Goal: Information Seeking & Learning: Learn about a topic

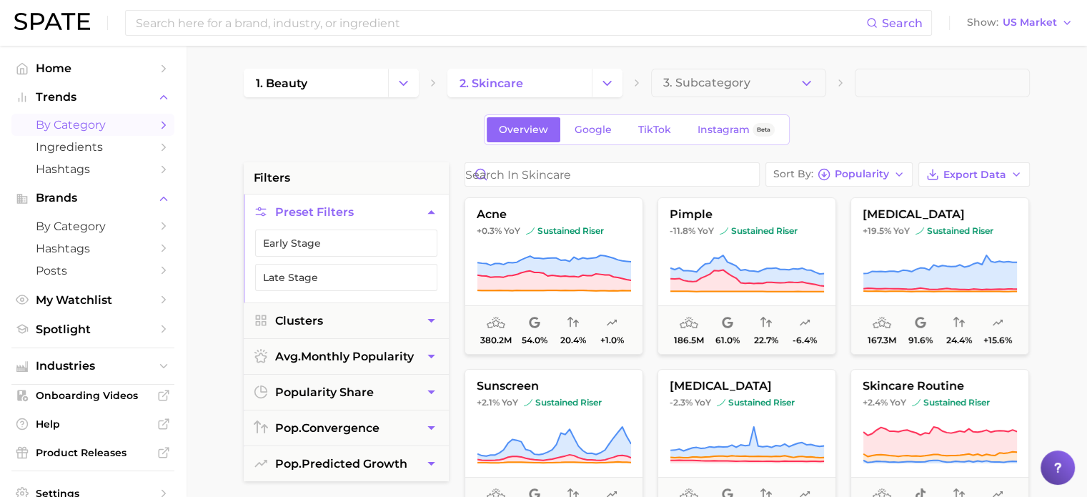
click at [938, 134] on div "Overview Google TikTok Instagram Beta" at bounding box center [637, 129] width 786 height 31
click at [97, 127] on span "by Category" at bounding box center [93, 125] width 114 height 14
click at [266, 129] on div "Overview Google TikTok Instagram Beta" at bounding box center [637, 129] width 786 height 31
click at [80, 124] on span "by Category" at bounding box center [93, 125] width 114 height 14
click at [277, 134] on div "Overview Google TikTok Instagram Beta" at bounding box center [637, 129] width 786 height 31
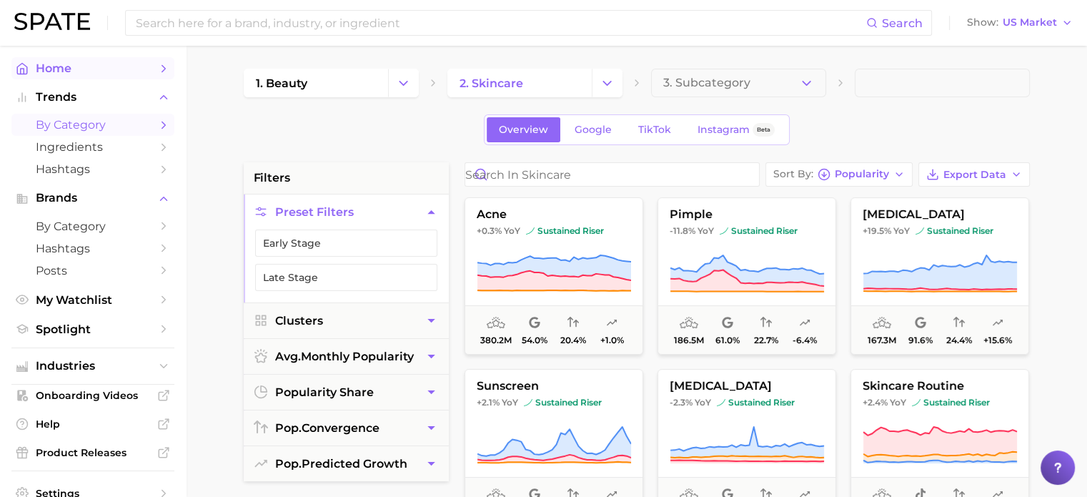
click at [72, 74] on span "Home" at bounding box center [93, 68] width 114 height 14
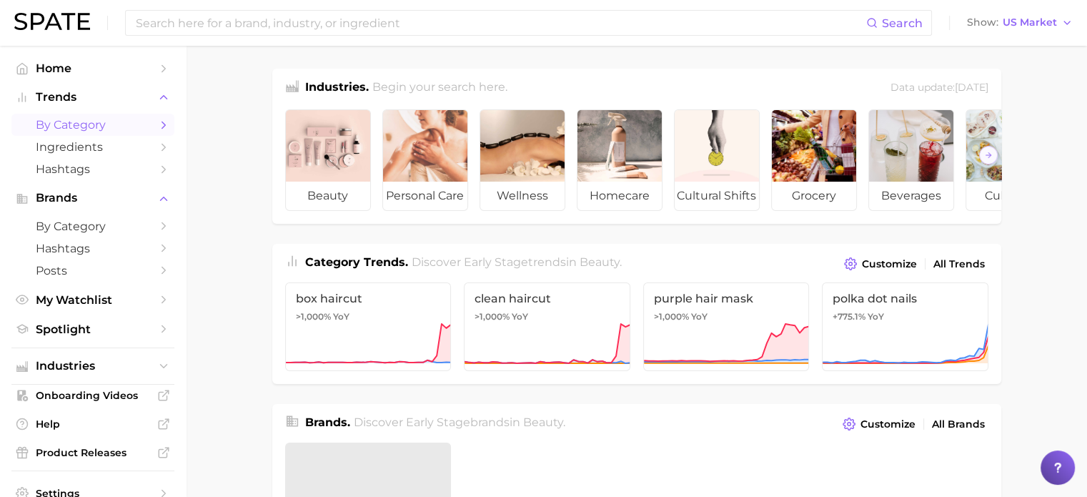
click at [86, 133] on link "by Category" at bounding box center [92, 125] width 163 height 22
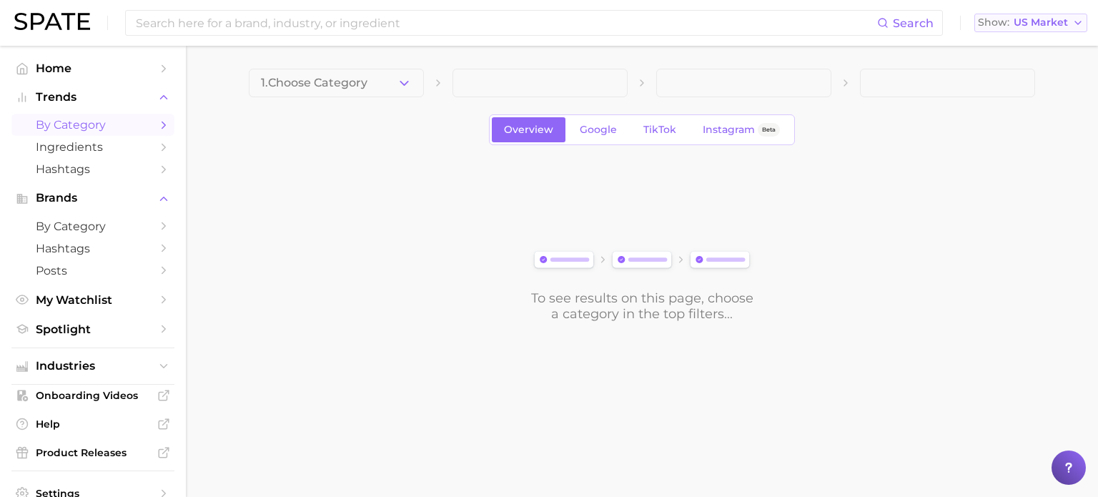
click at [1066, 20] on span "US Market" at bounding box center [1041, 23] width 54 height 8
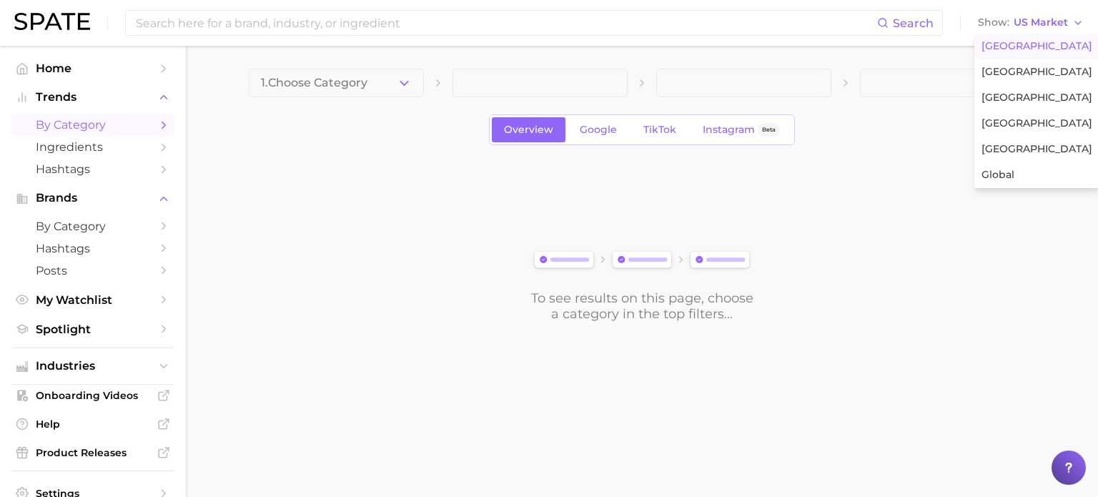
click at [906, 171] on div "To see results on this page, choose a category in the top filters..." at bounding box center [642, 241] width 786 height 159
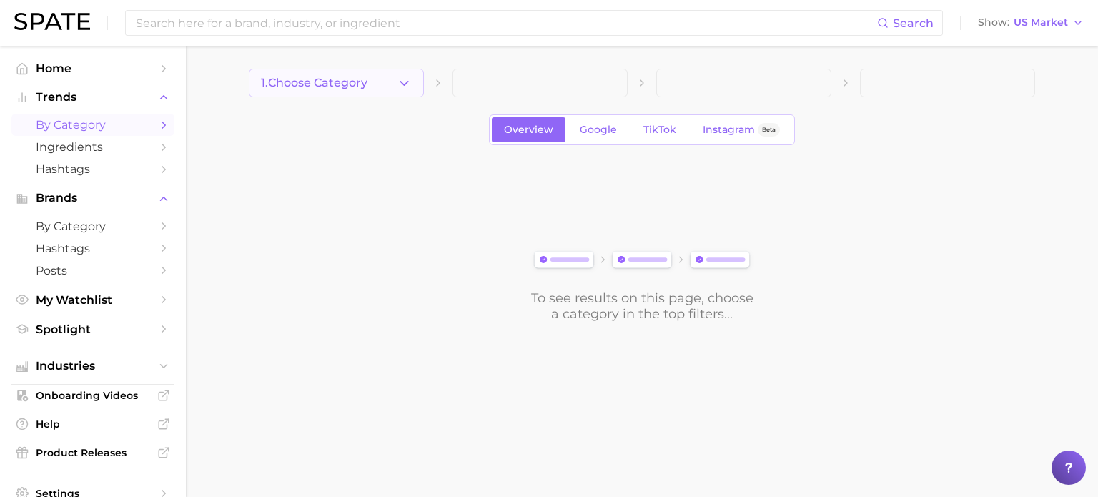
click at [399, 86] on icon "button" at bounding box center [404, 83] width 15 height 15
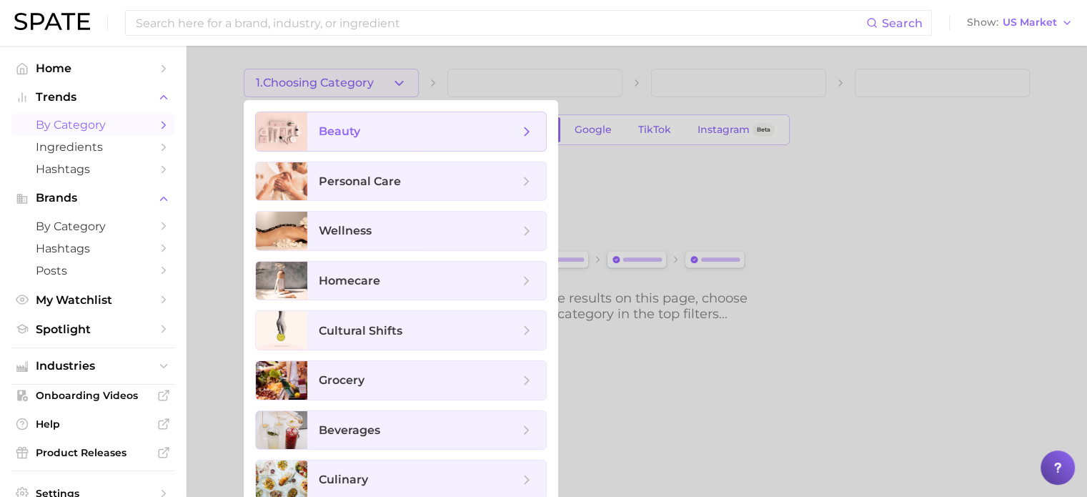
click at [395, 125] on span "beauty" at bounding box center [419, 132] width 200 height 16
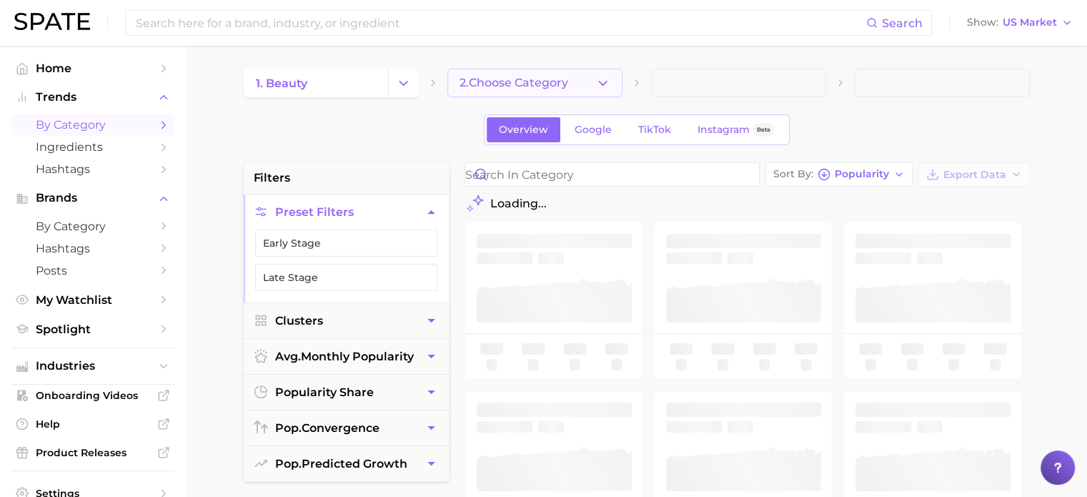
click at [540, 86] on span "2. Choose Category" at bounding box center [514, 82] width 109 height 13
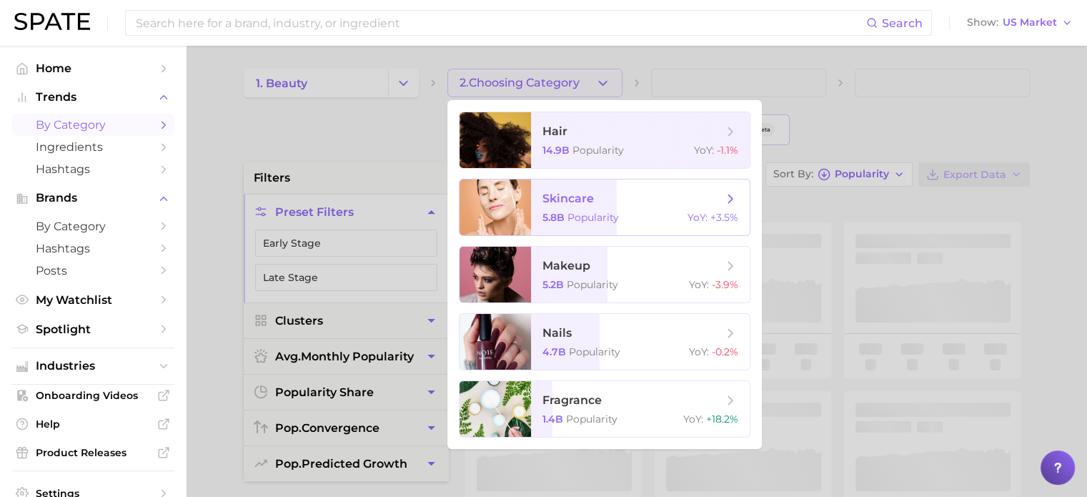
click at [502, 217] on div at bounding box center [495, 207] width 71 height 56
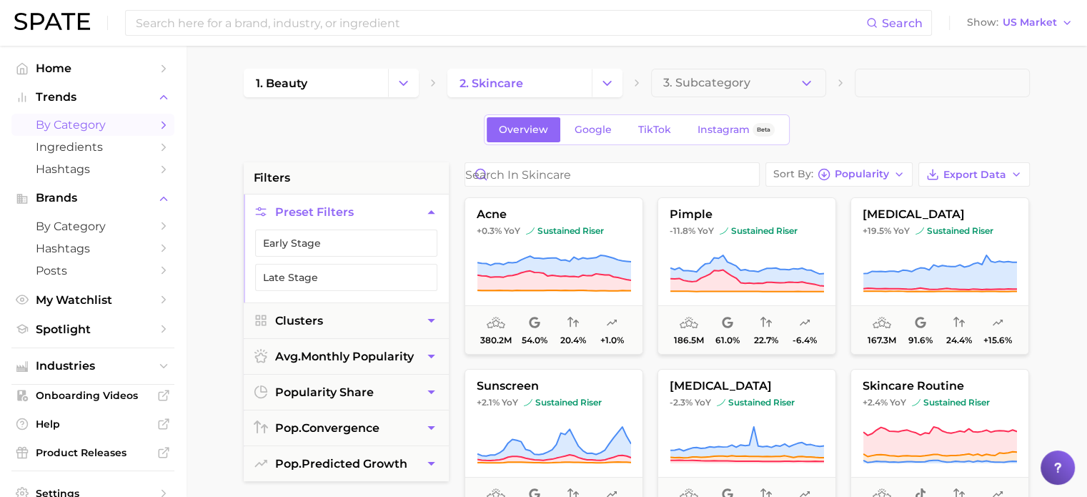
click at [415, 142] on div "Overview Google TikTok Instagram Beta" at bounding box center [637, 129] width 786 height 31
click at [575, 259] on icon at bounding box center [554, 267] width 154 height 25
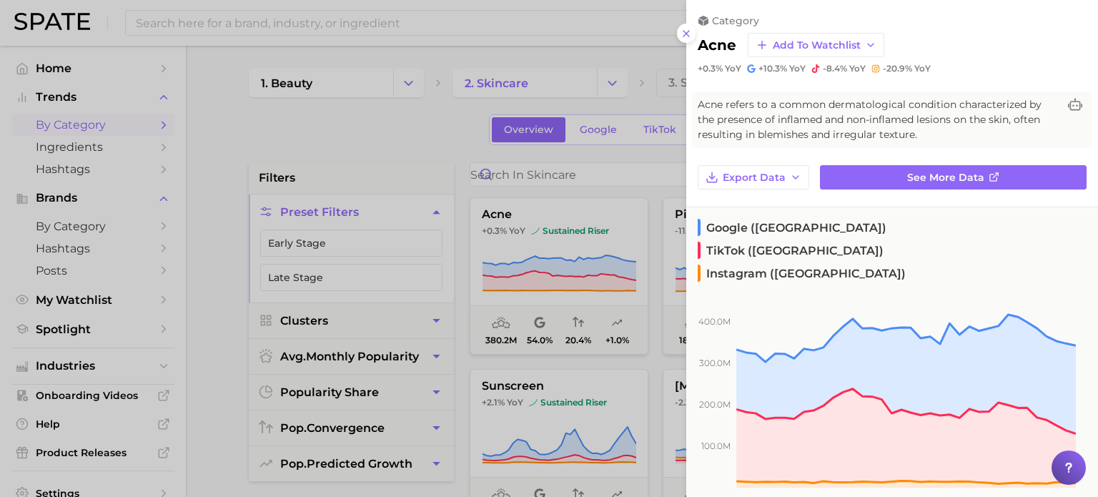
click at [420, 151] on div at bounding box center [549, 248] width 1098 height 497
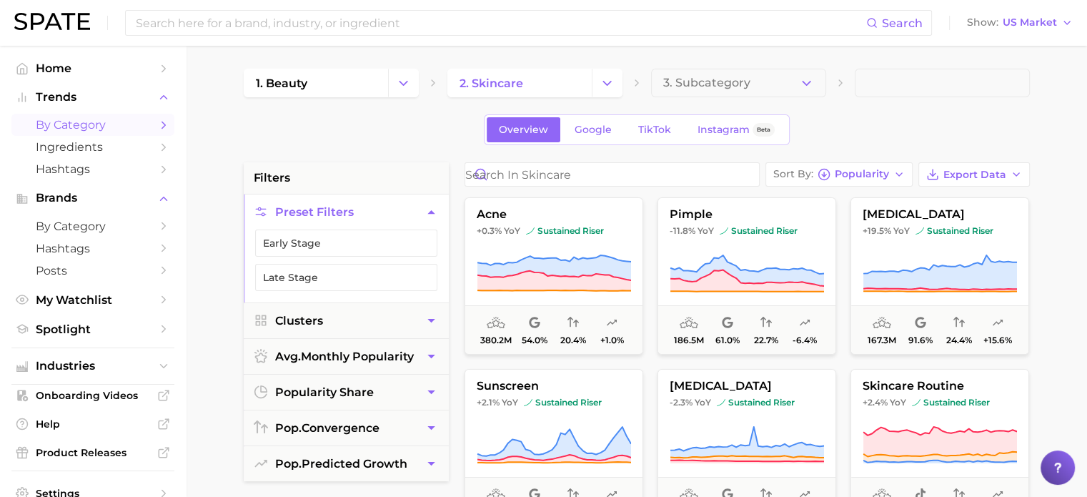
click at [886, 126] on div "Overview Google TikTok Instagram Beta" at bounding box center [637, 129] width 786 height 31
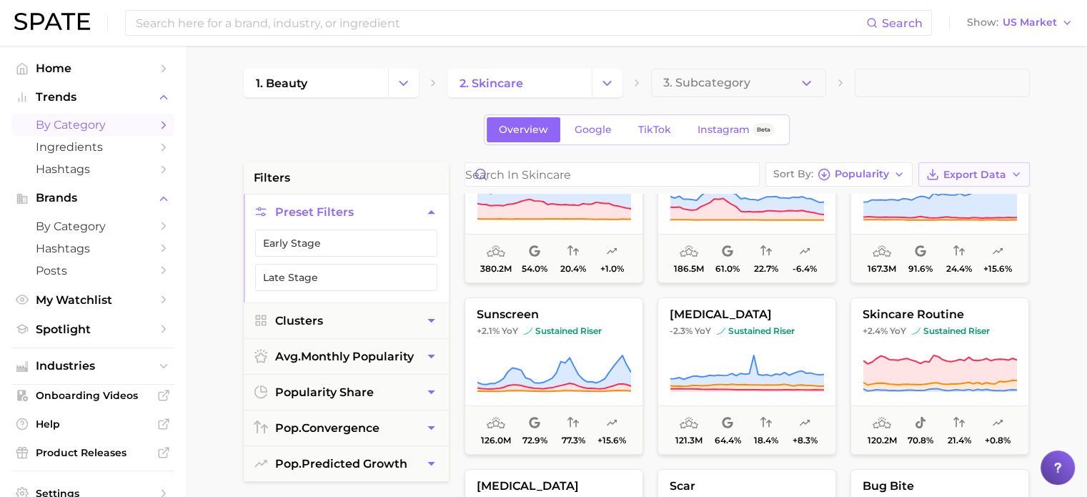
click at [990, 171] on span "Export Data" at bounding box center [974, 175] width 63 height 12
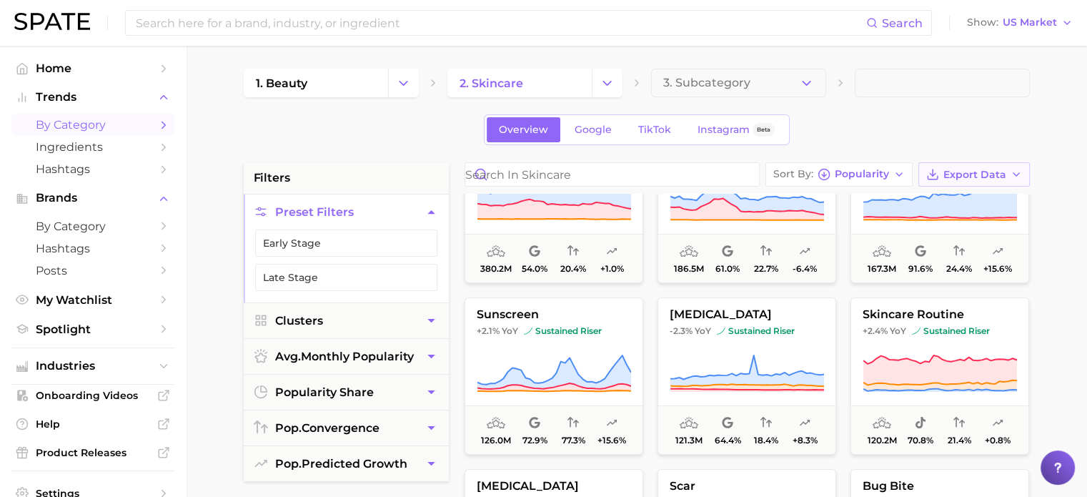
click at [980, 169] on span "Export Data" at bounding box center [974, 175] width 63 height 12
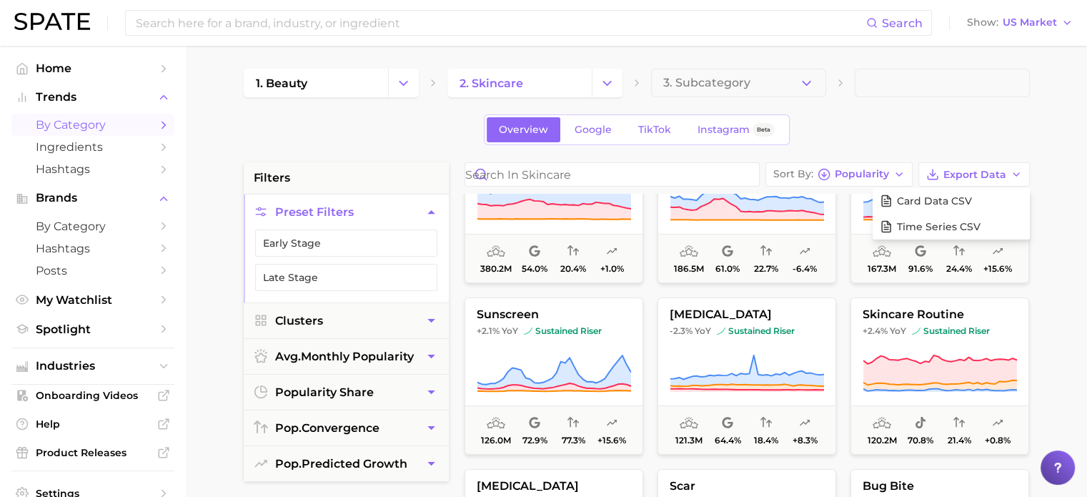
click at [883, 117] on div "Overview Google TikTok Instagram Beta" at bounding box center [637, 129] width 786 height 31
click at [320, 24] on input at bounding box center [500, 23] width 732 height 24
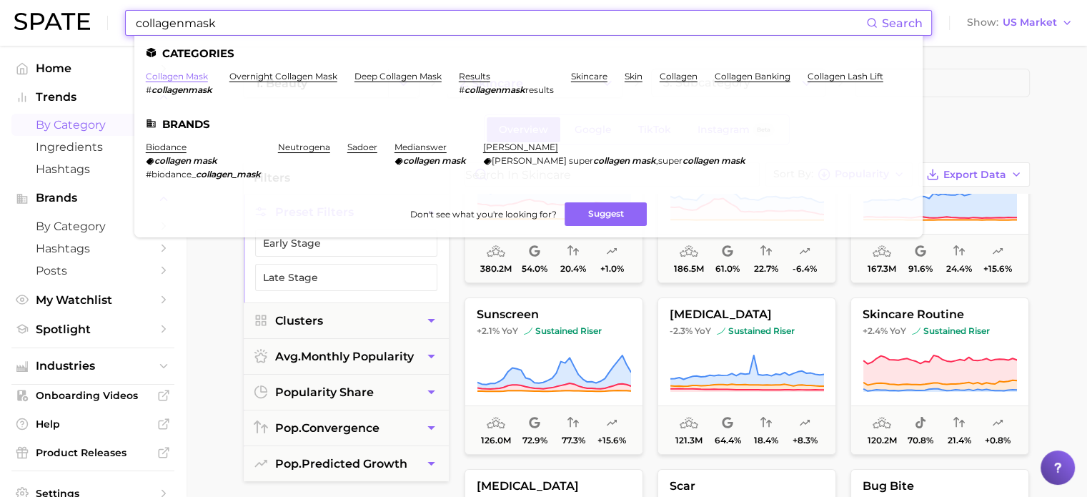
type input "collagenmask"
click at [172, 78] on link "collagen mask" at bounding box center [177, 76] width 62 height 11
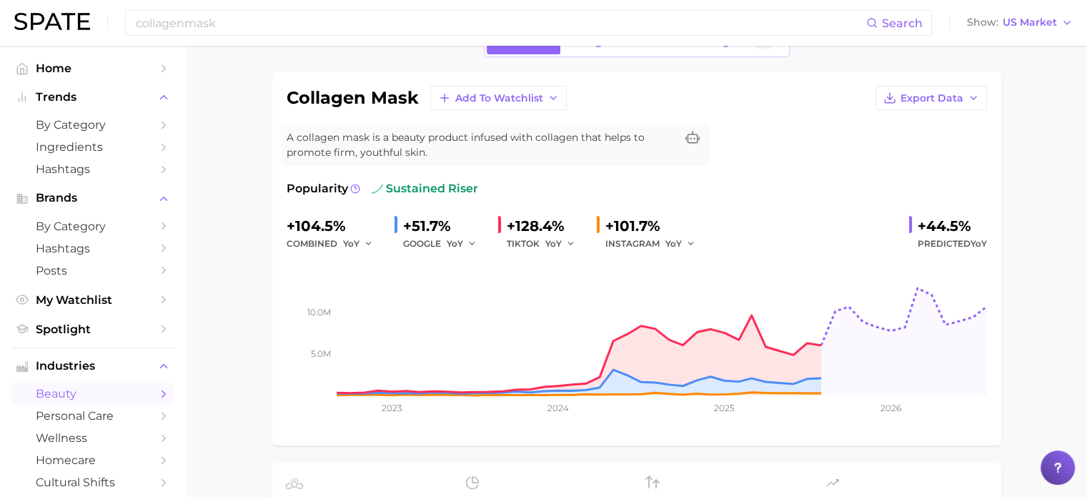
scroll to position [61, 0]
